Goal: Use online tool/utility: Utilize a website feature to perform a specific function

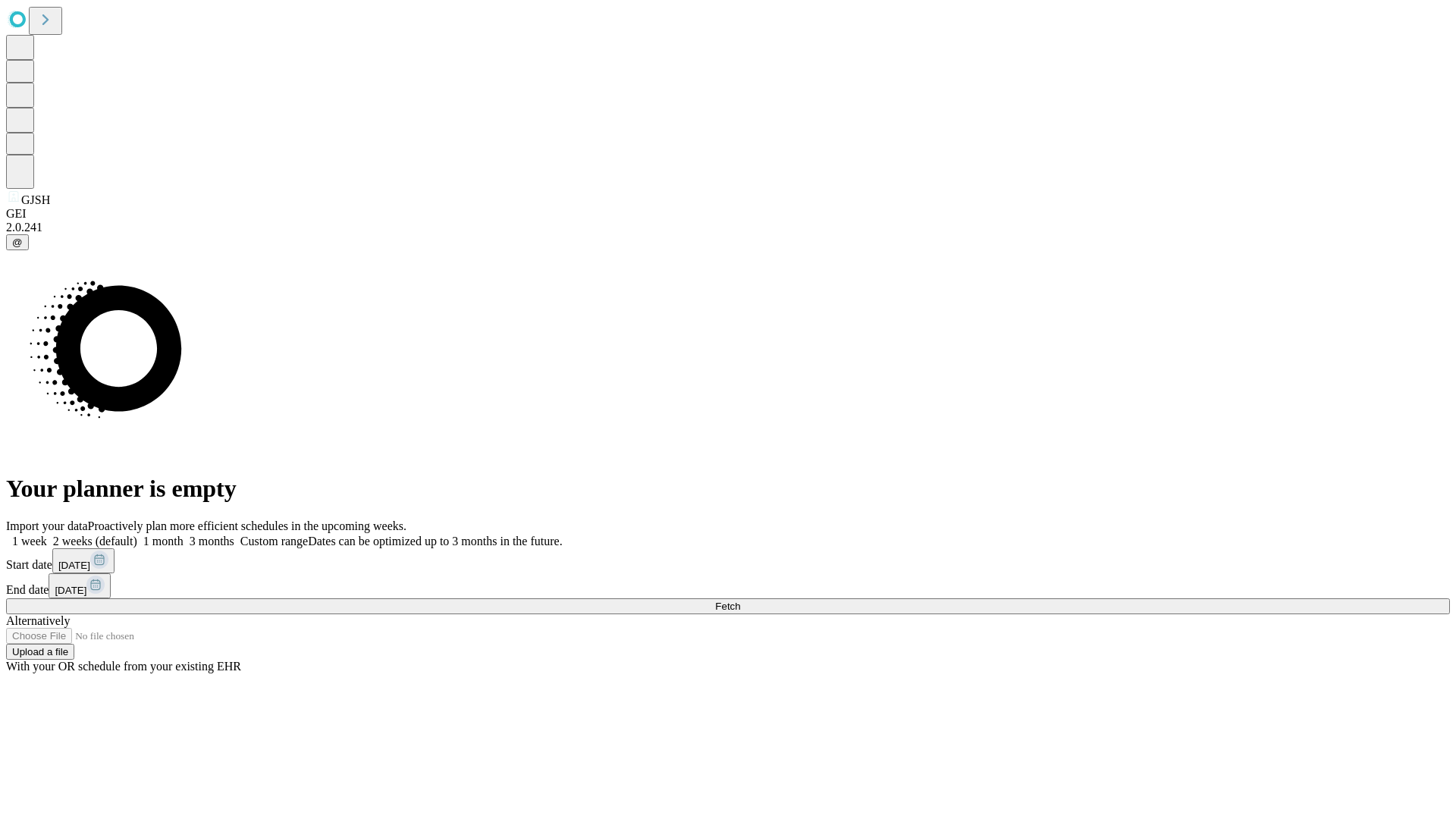
click at [740, 601] on span "Fetch" at bounding box center [728, 606] width 25 height 11
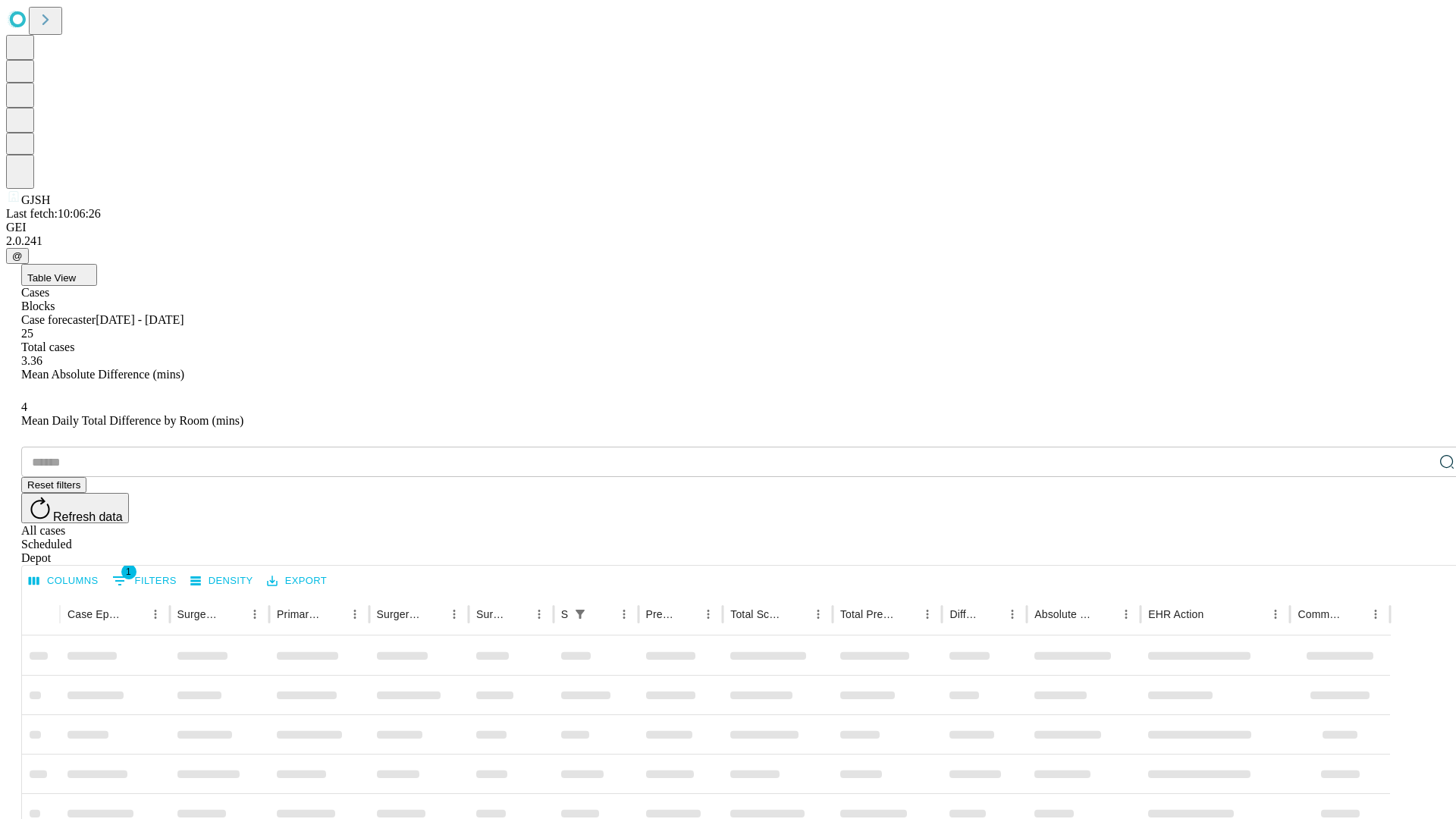
click at [76, 272] on span "Table View" at bounding box center [51, 278] width 48 height 11
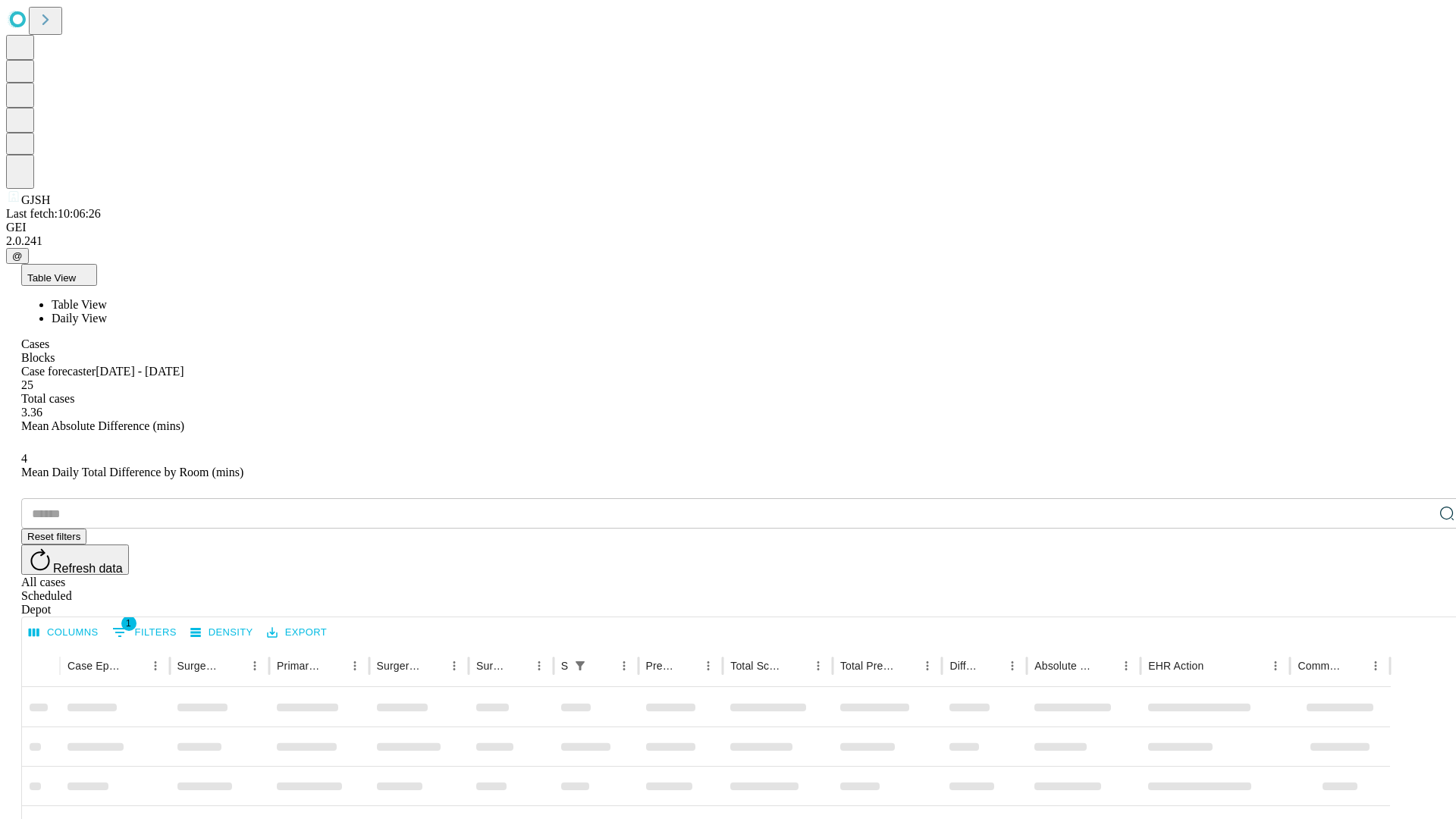
click at [107, 312] on span "Daily View" at bounding box center [79, 319] width 55 height 13
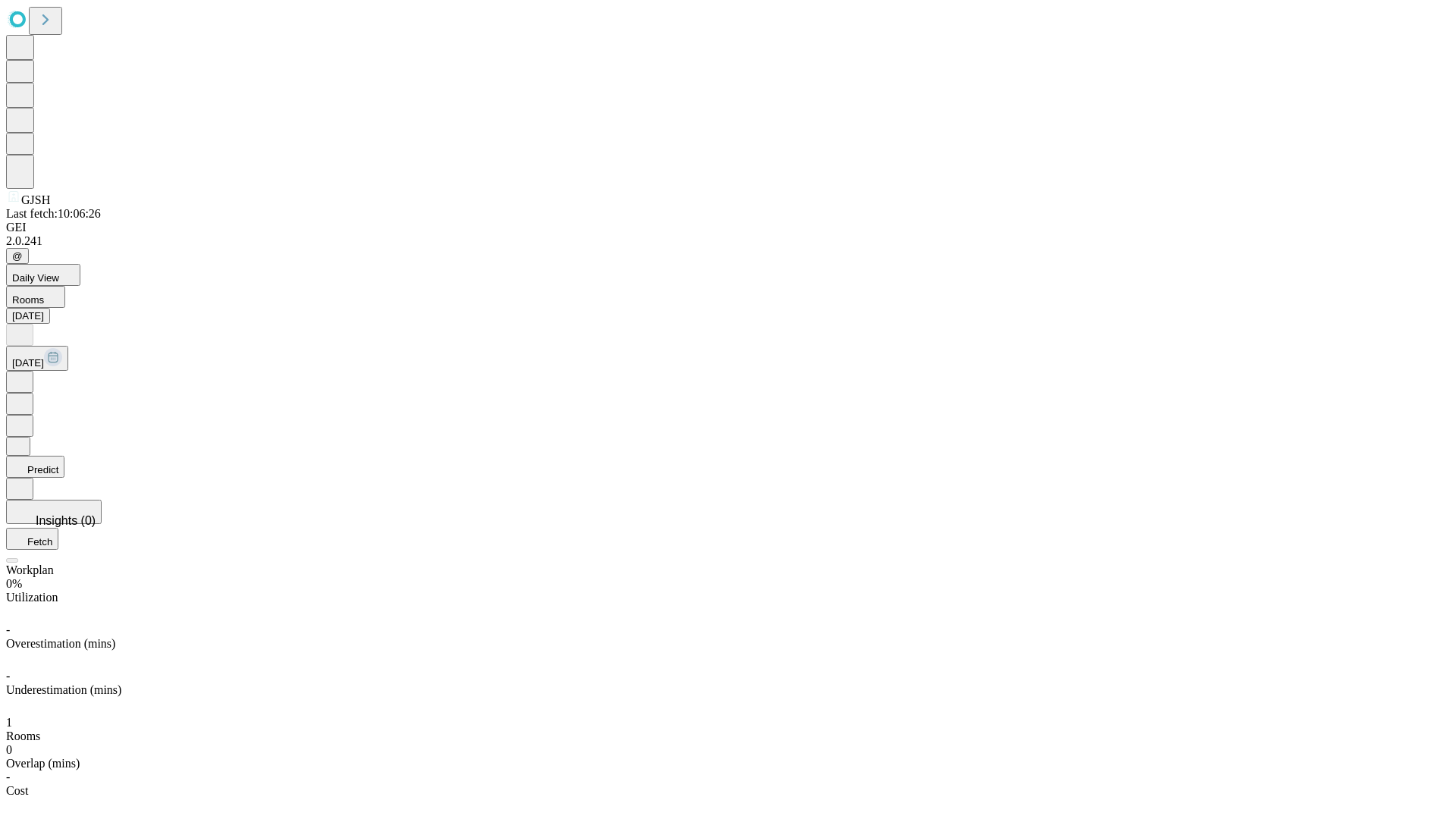
click at [65, 456] on button "Predict" at bounding box center [35, 466] width 59 height 22
